Goal: Information Seeking & Learning: Learn about a topic

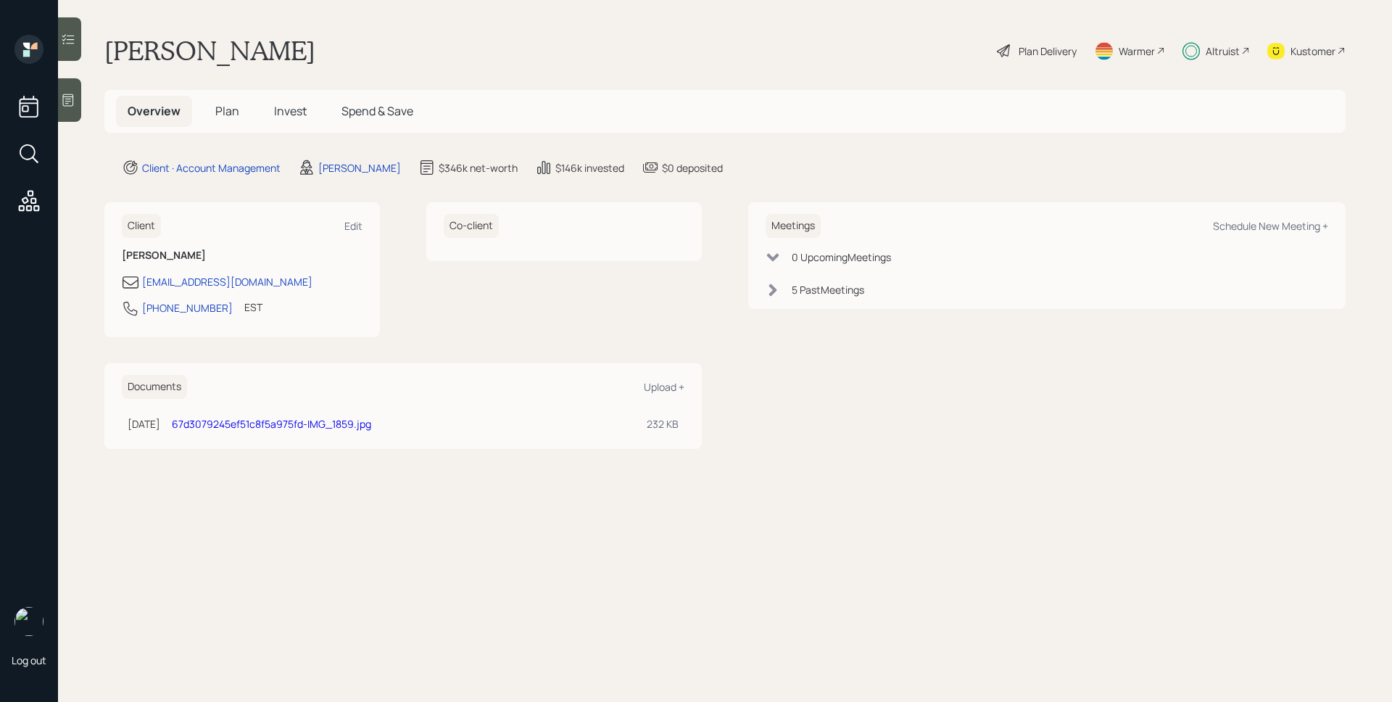
click at [296, 114] on span "Invest" at bounding box center [290, 111] width 33 height 16
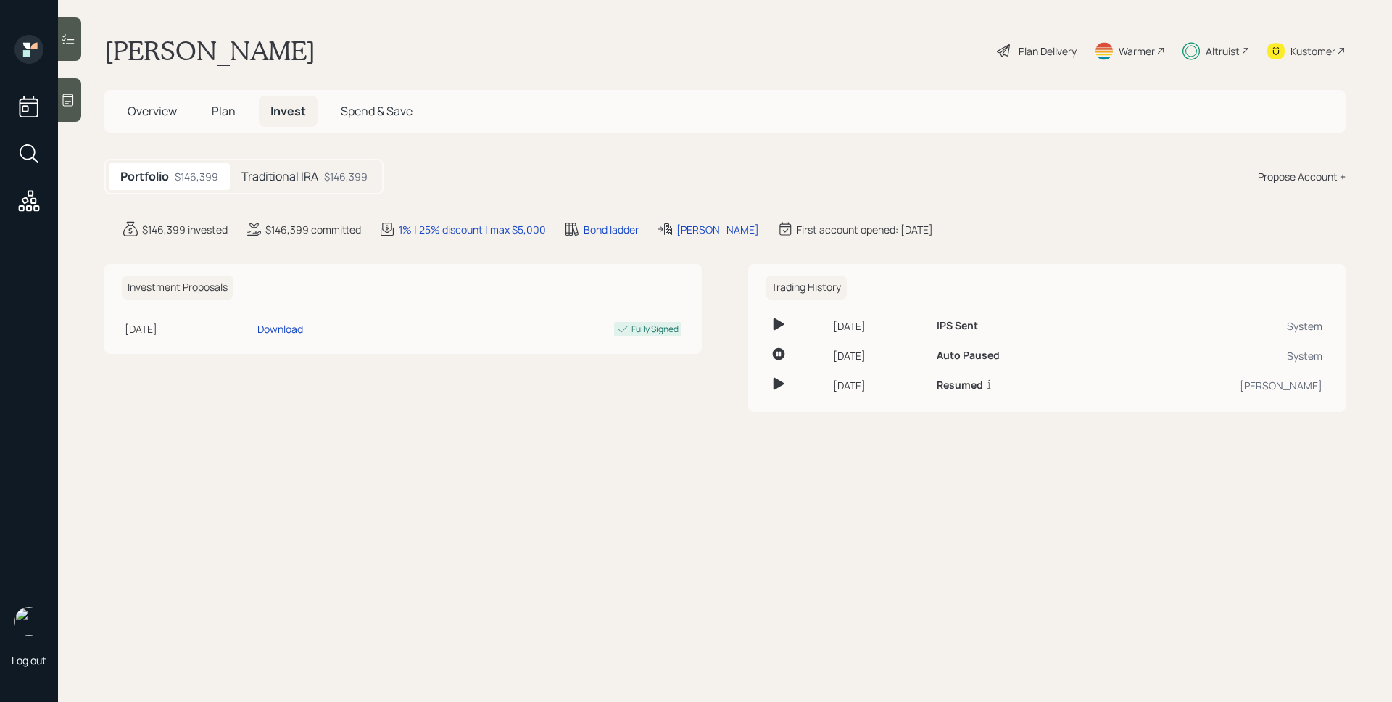
click at [289, 166] on div "Traditional IRA $146,399" at bounding box center [304, 176] width 149 height 27
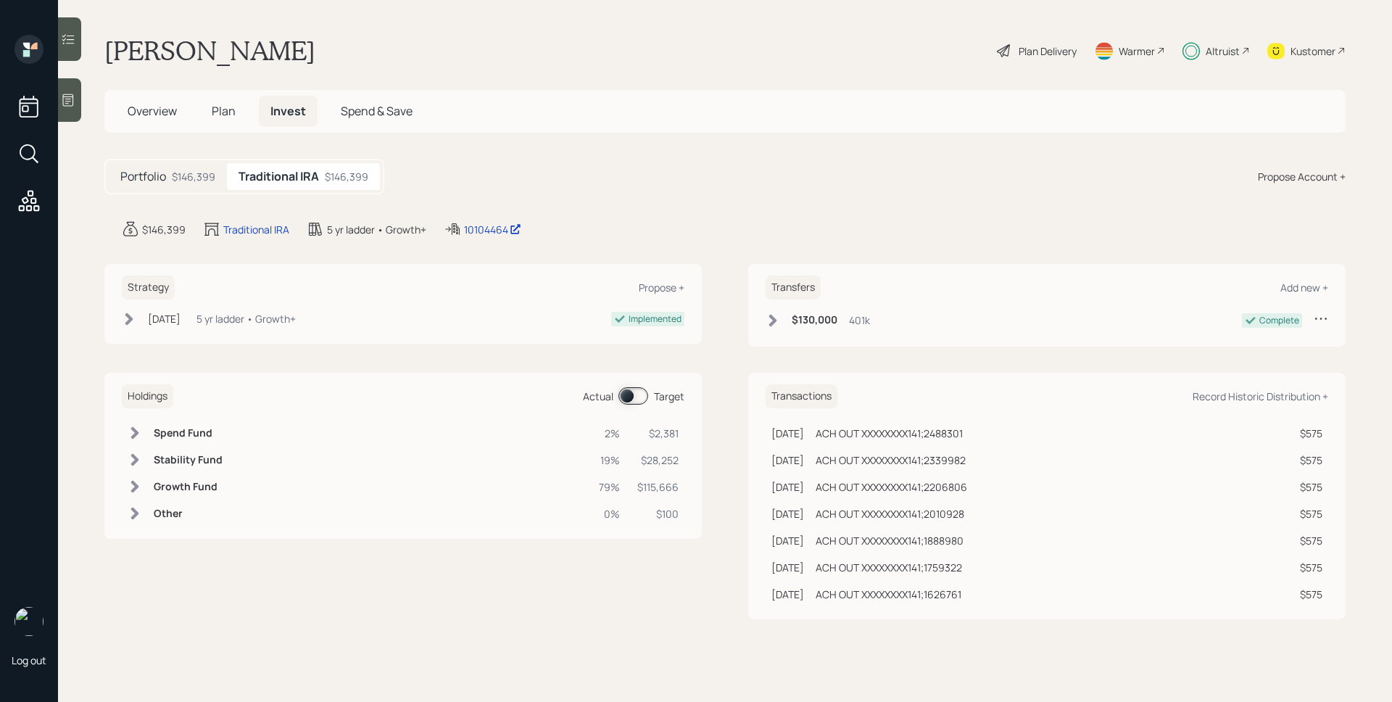
click at [1200, 52] on div "Altruist" at bounding box center [1215, 51] width 67 height 32
